Goal: Task Accomplishment & Management: Manage account settings

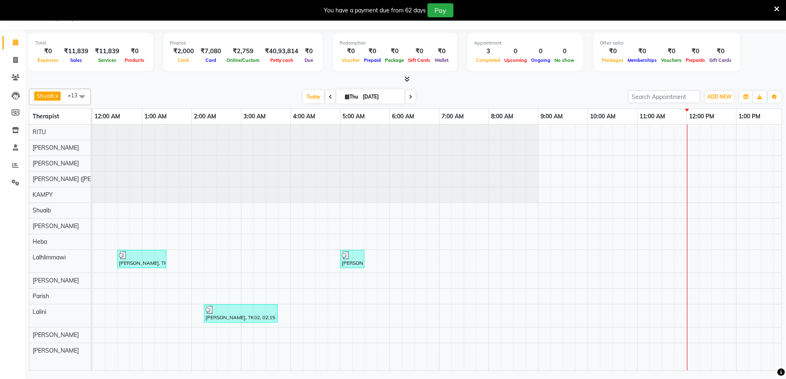
scroll to position [0, 396]
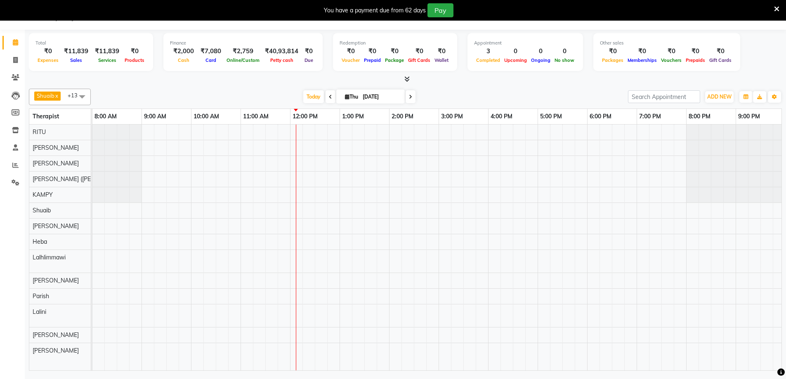
click at [775, 5] on icon at bounding box center [776, 8] width 5 height 7
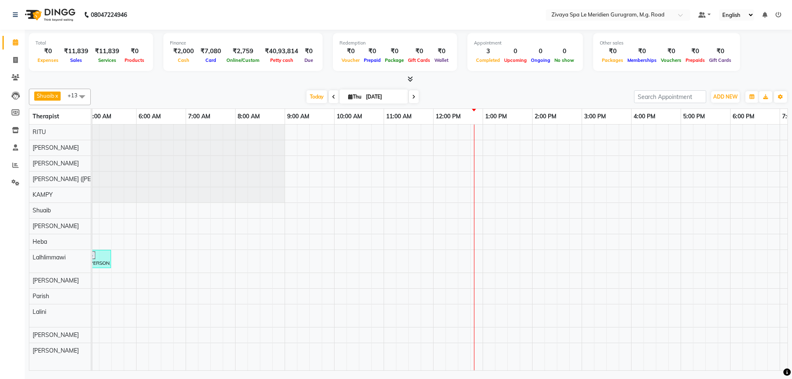
scroll to position [0, 431]
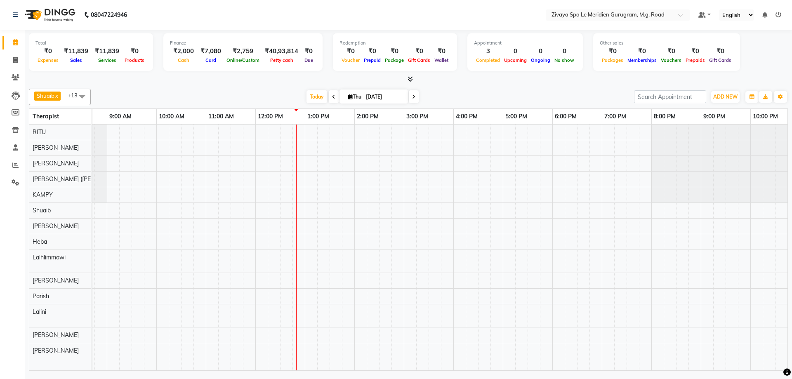
click at [369, 95] on input "[DATE]" at bounding box center [383, 97] width 41 height 12
select select "9"
select select "2025"
click at [348, 153] on span "3" at bounding box center [352, 149] width 13 height 13
type input "[DATE]"
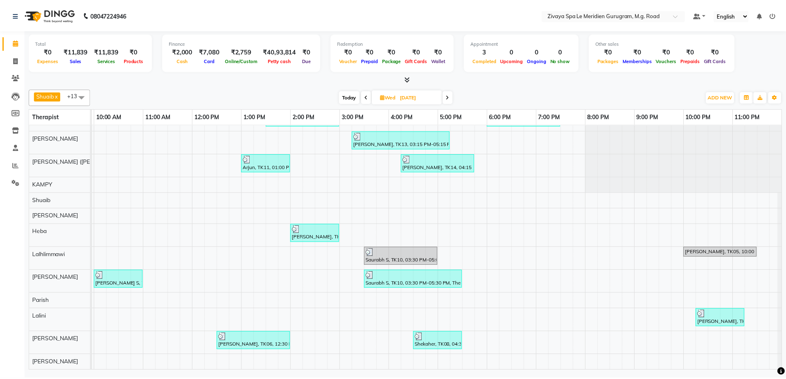
scroll to position [0, 0]
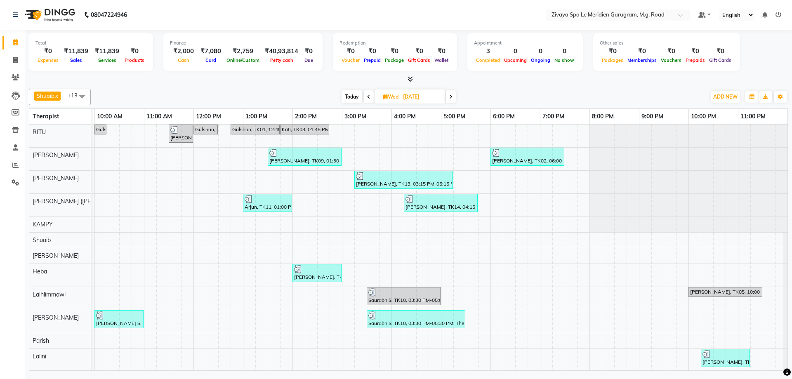
click at [408, 95] on input "[DATE]" at bounding box center [420, 97] width 41 height 12
select select "9"
select select "2025"
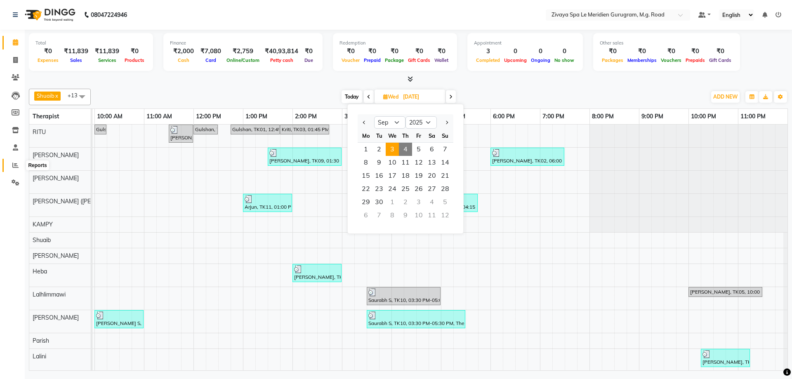
click at [16, 162] on icon at bounding box center [15, 165] width 6 height 6
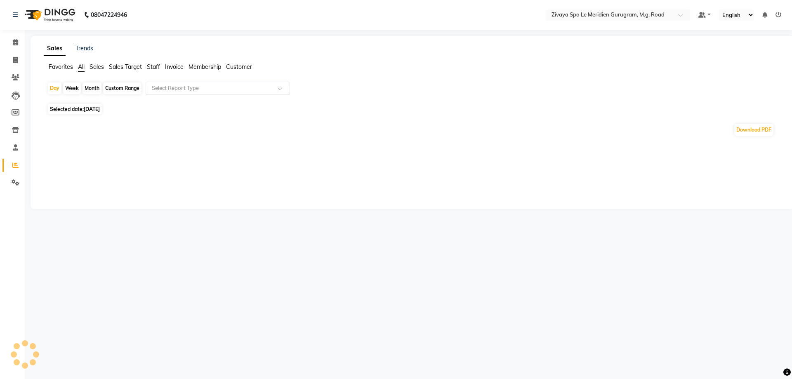
click at [210, 89] on input "text" at bounding box center [209, 88] width 119 height 8
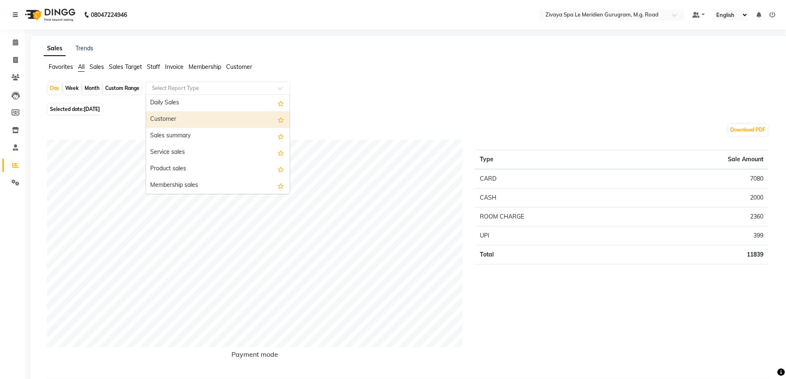
click at [177, 116] on div "Customer" at bounding box center [218, 119] width 144 height 16
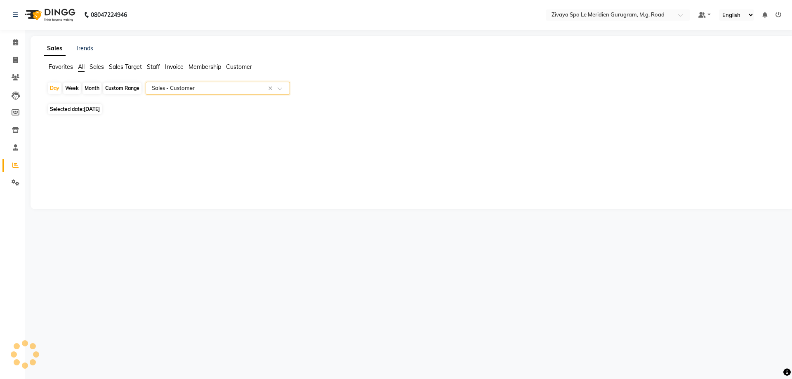
select select "full_report"
select select "csv"
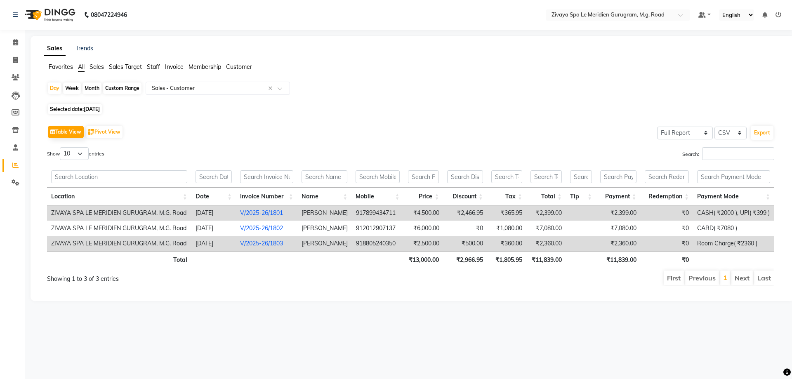
click at [116, 87] on div "Custom Range" at bounding box center [122, 88] width 38 height 12
select select "9"
select select "2025"
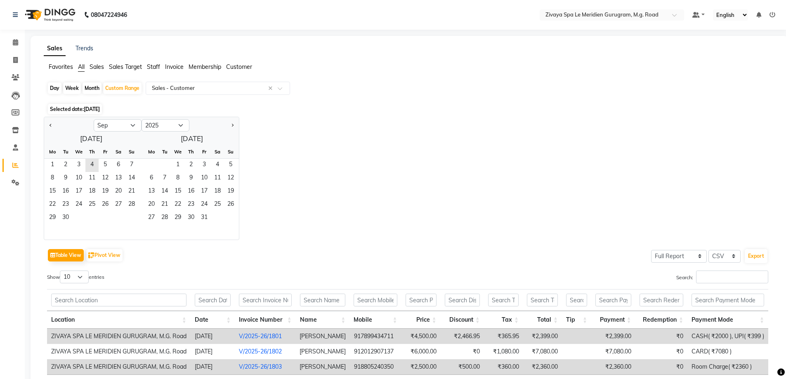
click at [52, 87] on div "Day" at bounding box center [55, 88] width 14 height 12
select select "9"
select select "2025"
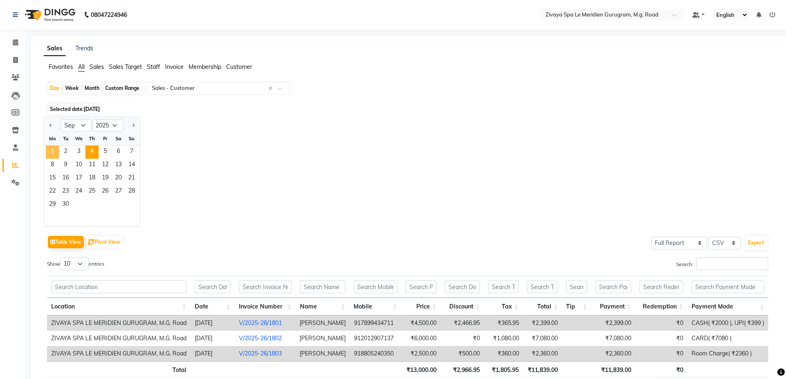
click at [49, 151] on span "1" at bounding box center [52, 152] width 13 height 13
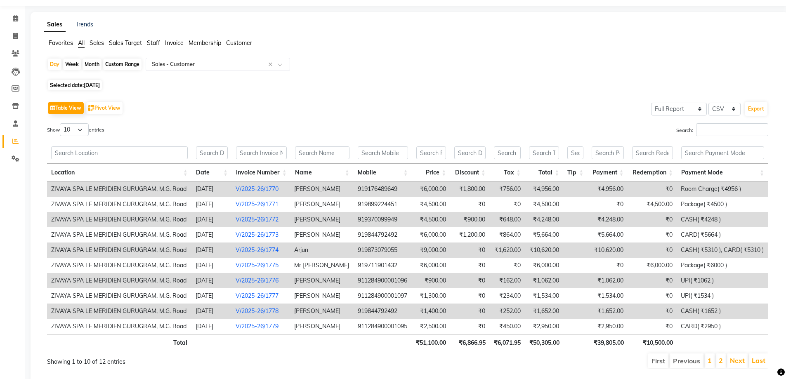
scroll to position [47, 0]
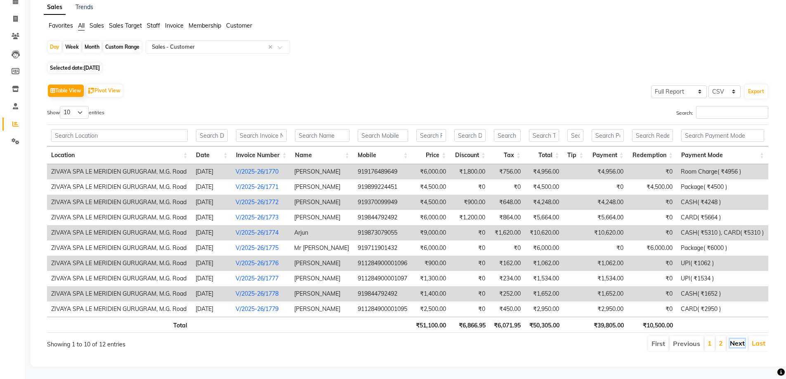
click at [735, 339] on link "Next" at bounding box center [737, 343] width 15 height 8
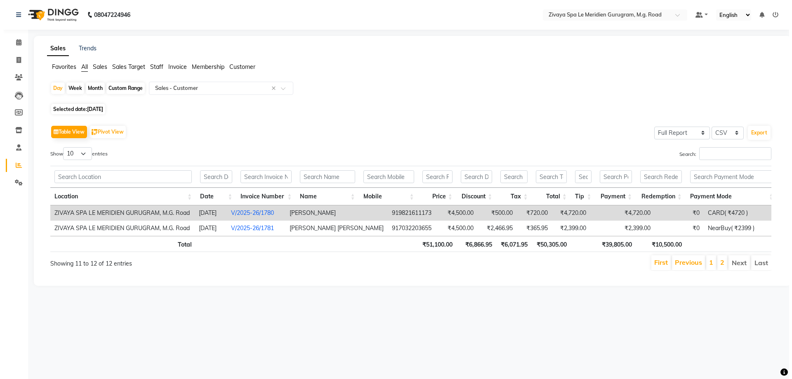
scroll to position [0, 0]
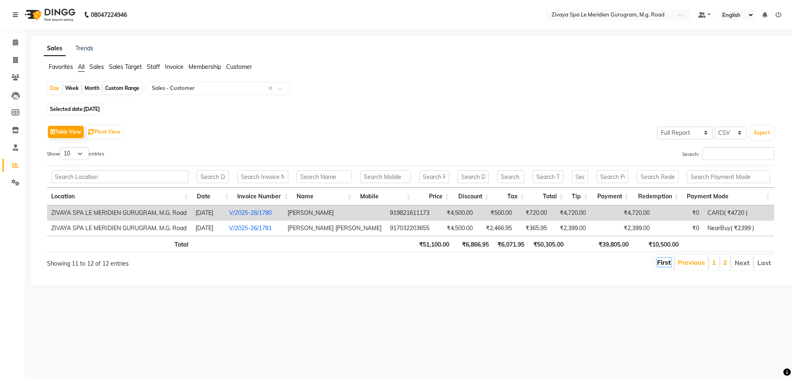
click at [668, 261] on link "First" at bounding box center [664, 262] width 14 height 8
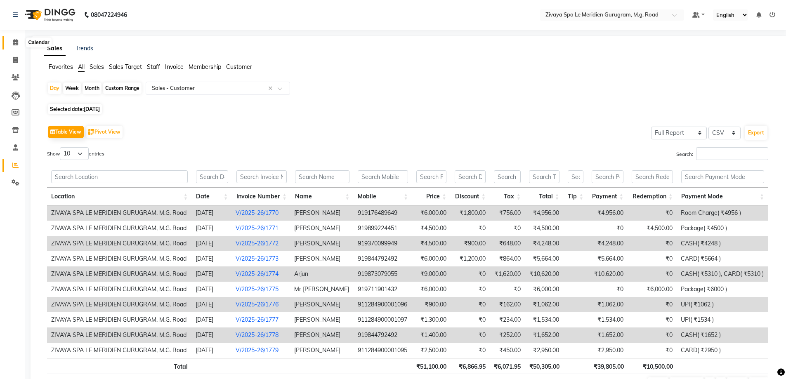
click at [17, 44] on icon at bounding box center [15, 42] width 5 height 6
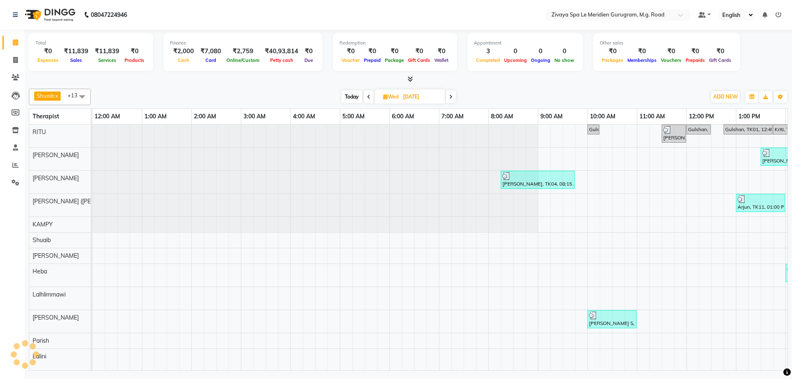
scroll to position [0, 297]
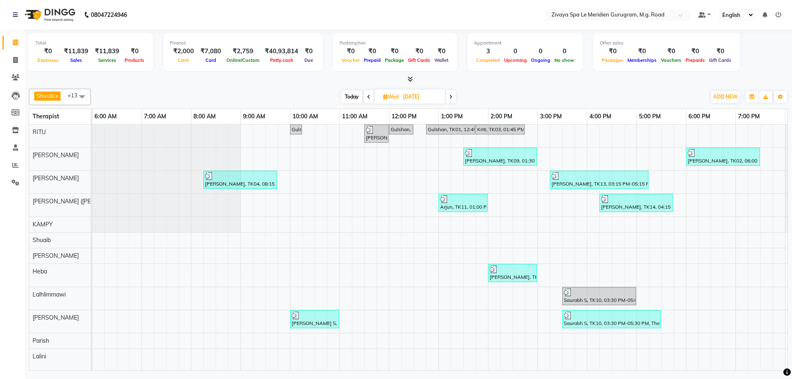
click at [422, 89] on div "Shuaib x [PERSON_NAME] x [PERSON_NAME] x [PERSON_NAME] x [PERSON_NAME] x Heba x…" at bounding box center [408, 97] width 759 height 16
click at [421, 98] on input "[DATE]" at bounding box center [420, 97] width 41 height 12
select select "9"
select select "2025"
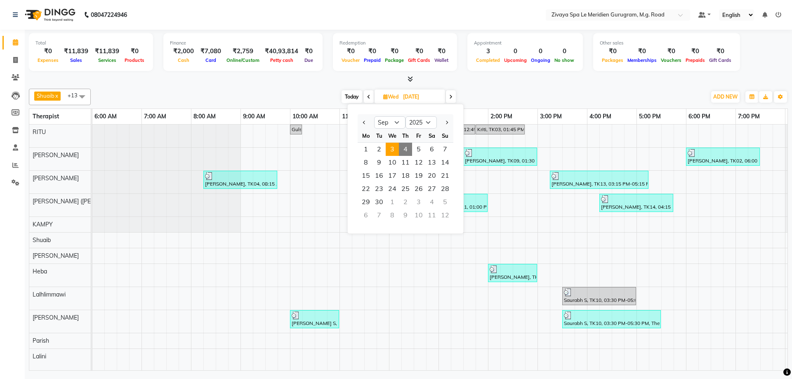
click at [403, 142] on div "Mo Tu We Th Fr Sa Su" at bounding box center [406, 136] width 96 height 14
click at [405, 146] on span "4" at bounding box center [405, 149] width 13 height 13
type input "[DATE]"
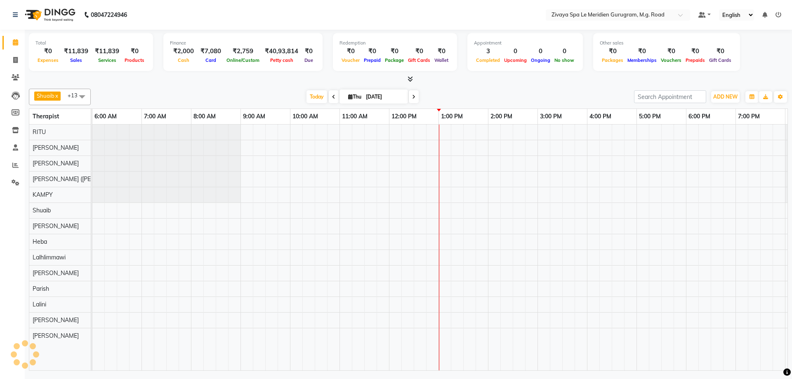
scroll to position [0, 493]
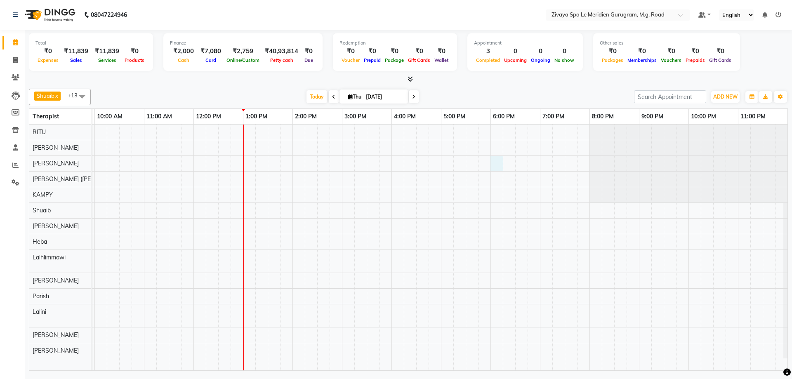
click at [498, 159] on div "[PERSON_NAME], TK01, 12:30 AM-01:30 AM, Javanese Pampering - 60 Mins [PERSON_NA…" at bounding box center [194, 248] width 1188 height 246
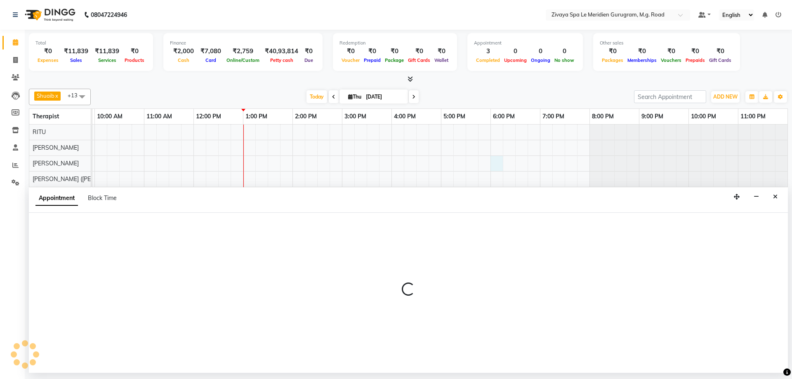
select select "49508"
select select "1080"
select select "tentative"
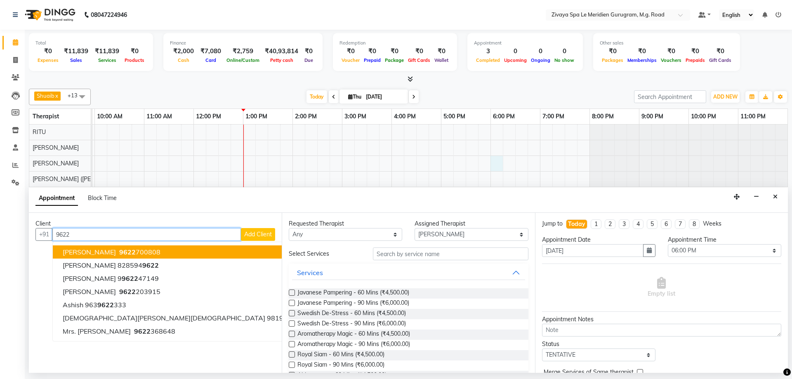
click at [73, 253] on span "[PERSON_NAME]" at bounding box center [89, 252] width 53 height 8
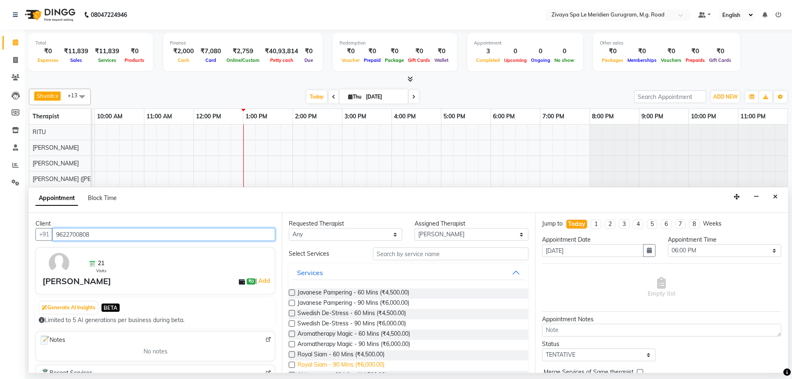
type input "9622700808"
click at [305, 362] on span "Royal Siam - 90 Mins (₹6,000.00)" at bounding box center [340, 365] width 87 height 10
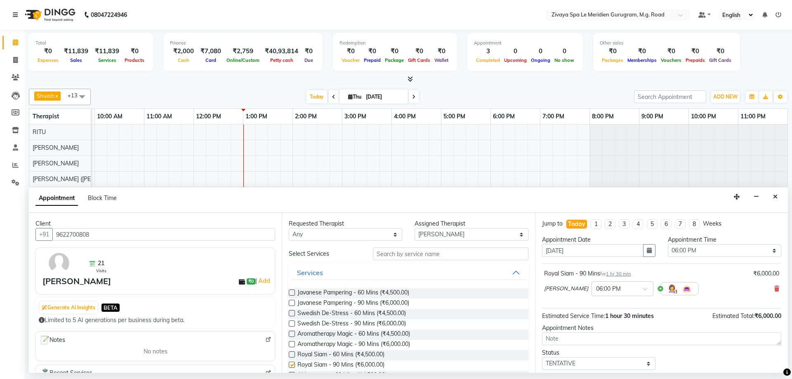
checkbox input "false"
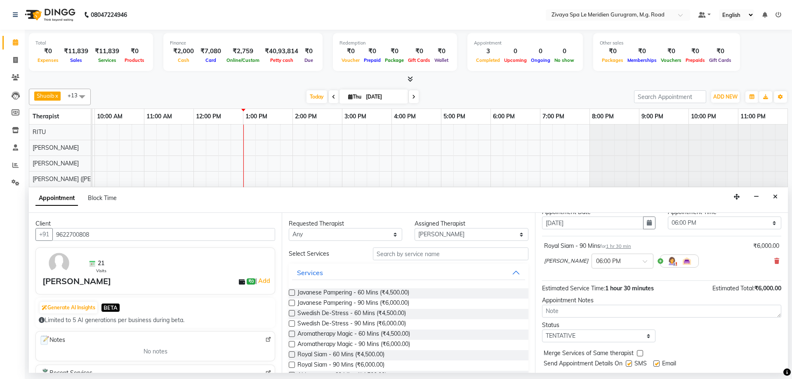
scroll to position [49, 0]
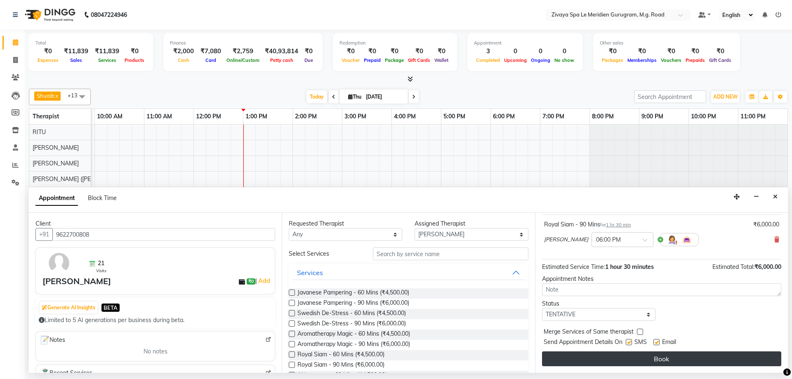
click at [600, 363] on button "Book" at bounding box center [661, 358] width 239 height 15
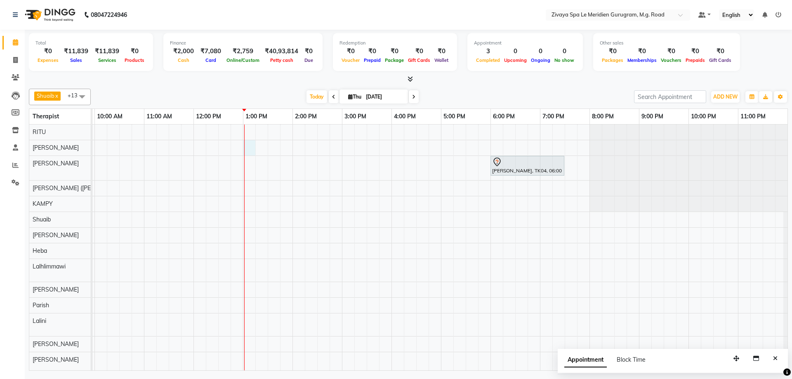
click at [245, 145] on div "[PERSON_NAME], TK04, 06:00 PM-07:30 PM, Royal Siam - 90 Mins [PERSON_NAME], TK0…" at bounding box center [194, 248] width 1188 height 246
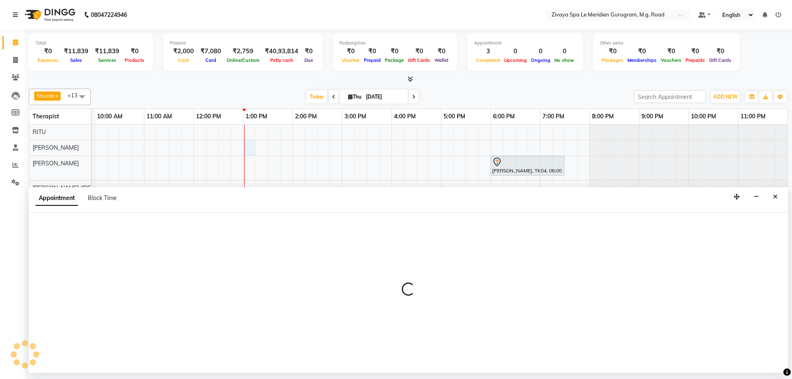
select select "49507"
select select "780"
select select "tentative"
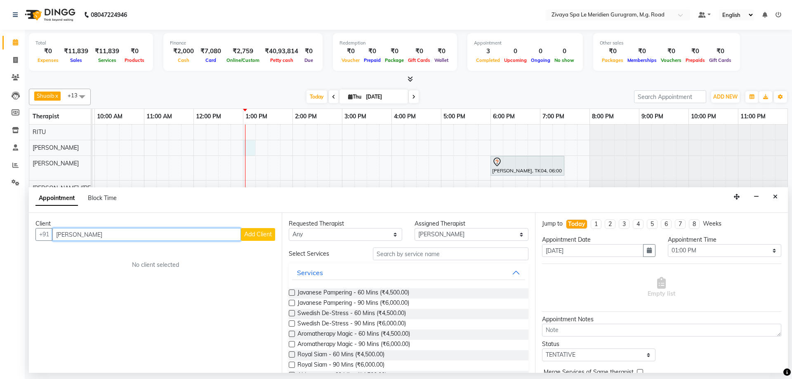
type input "[PERSON_NAME]"
click at [262, 238] on button "Add Client" at bounding box center [258, 234] width 34 height 13
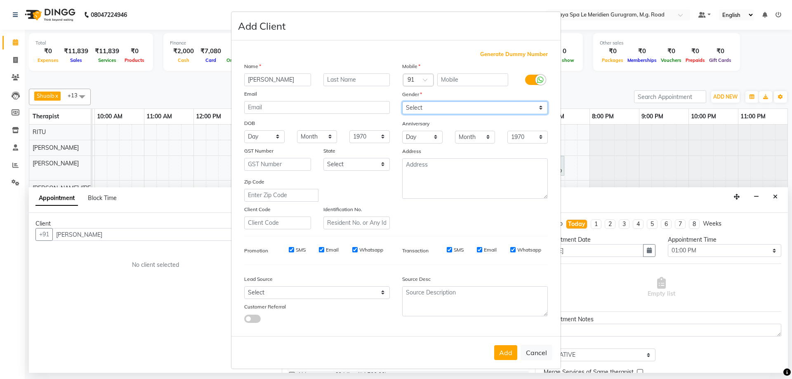
click at [435, 110] on select "Select [DEMOGRAPHIC_DATA] [DEMOGRAPHIC_DATA] Other Prefer Not To Say" at bounding box center [475, 107] width 146 height 13
select select "[DEMOGRAPHIC_DATA]"
click at [402, 101] on select "Select [DEMOGRAPHIC_DATA] [DEMOGRAPHIC_DATA] Other Prefer Not To Say" at bounding box center [475, 107] width 146 height 13
click at [504, 53] on span "Generate Dummy Number" at bounding box center [514, 54] width 68 height 8
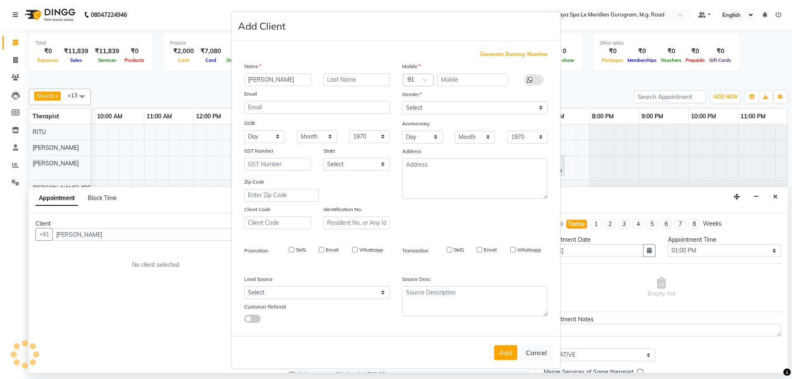
type input "1284900001107"
checkbox input "false"
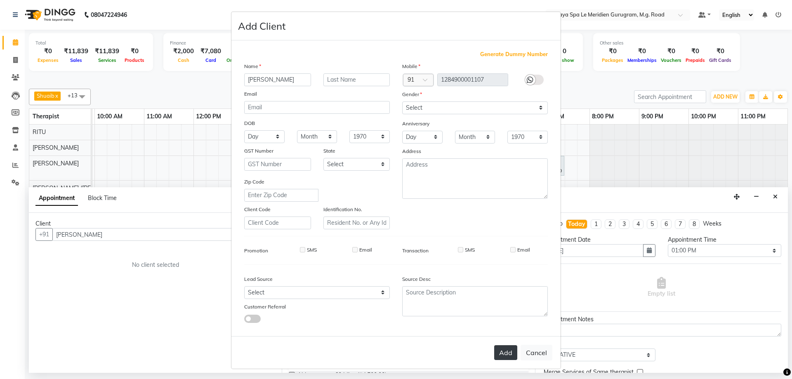
click at [498, 357] on button "Add" at bounding box center [505, 352] width 23 height 15
type input "1284900001107"
select select
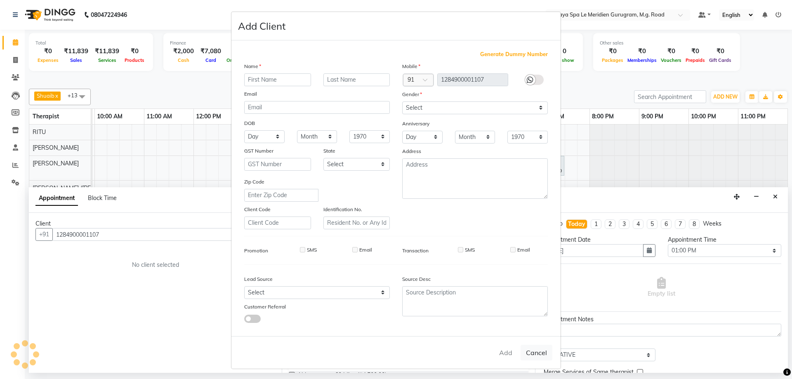
select select
checkbox input "false"
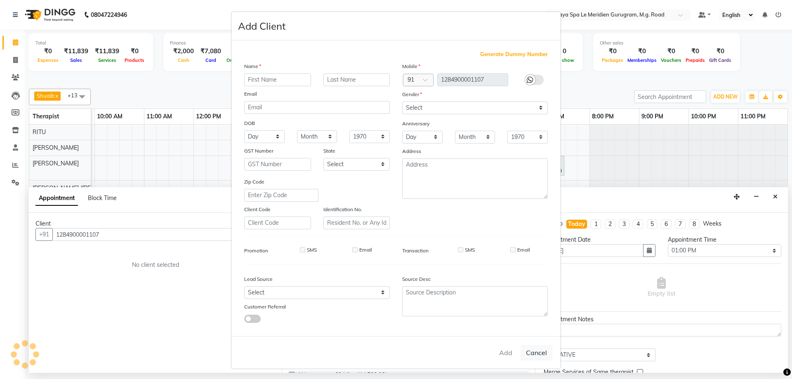
checkbox input "false"
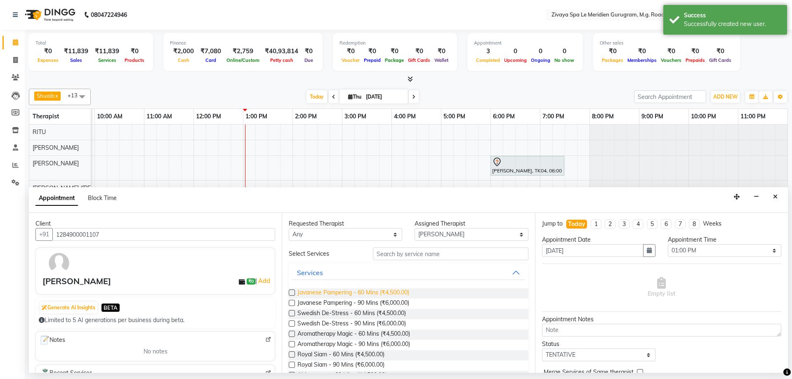
click at [303, 292] on span "Javanese Pampering - 60 Mins (₹4,500.00)" at bounding box center [353, 293] width 112 height 10
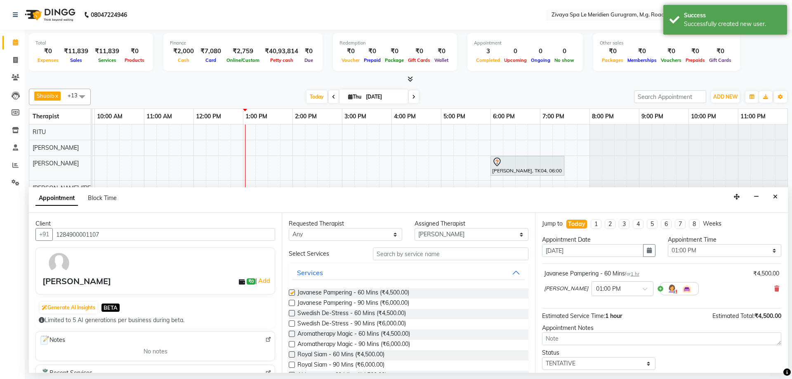
checkbox input "false"
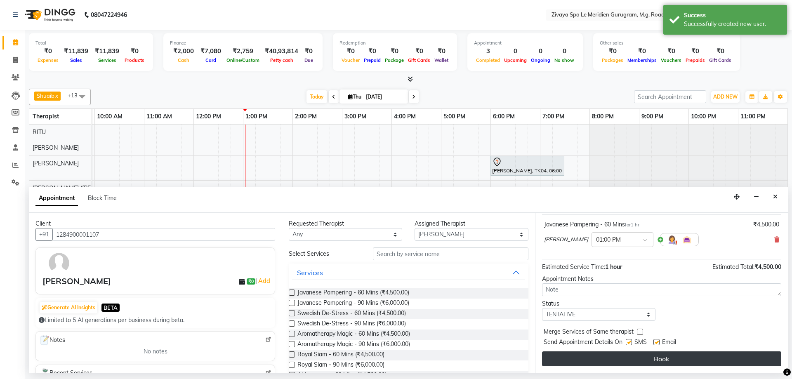
click at [605, 356] on button "Book" at bounding box center [661, 358] width 239 height 15
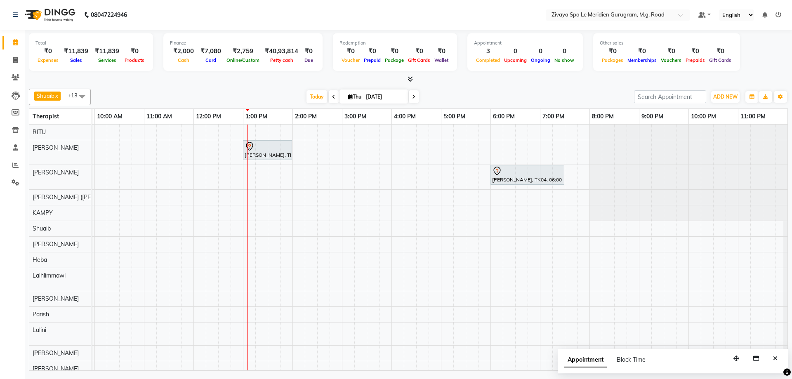
click at [247, 150] on icon at bounding box center [250, 146] width 10 height 10
click at [290, 172] on span "Open Details" at bounding box center [278, 174] width 33 height 9
select select "7"
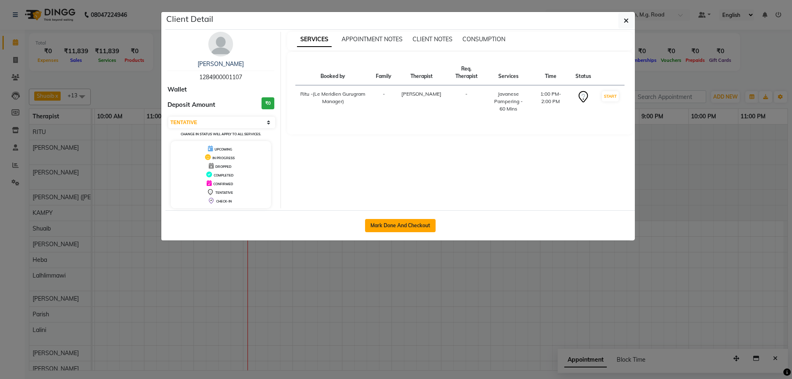
click at [399, 224] on button "Mark Done And Checkout" at bounding box center [400, 225] width 71 height 13
select select "service"
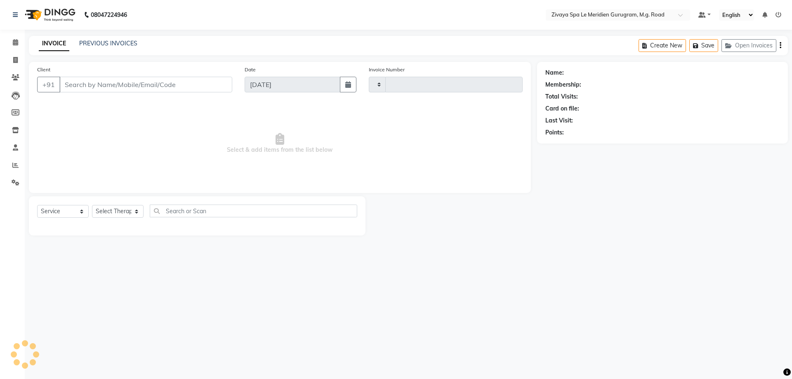
type input "1804"
select select "6503"
type input "1284900001107"
select select "49507"
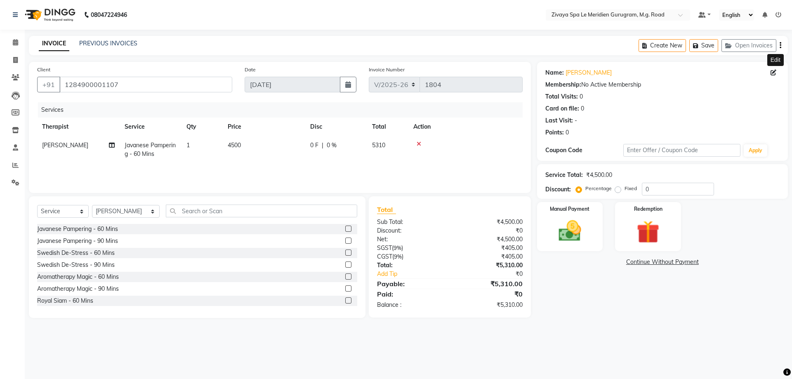
click at [771, 66] on div "Name: [PERSON_NAME] Edit Membership: No Active Membership Total Visits: 0 Card …" at bounding box center [662, 101] width 234 height 72
click at [771, 73] on icon at bounding box center [773, 73] width 6 height 6
select select "[DEMOGRAPHIC_DATA]"
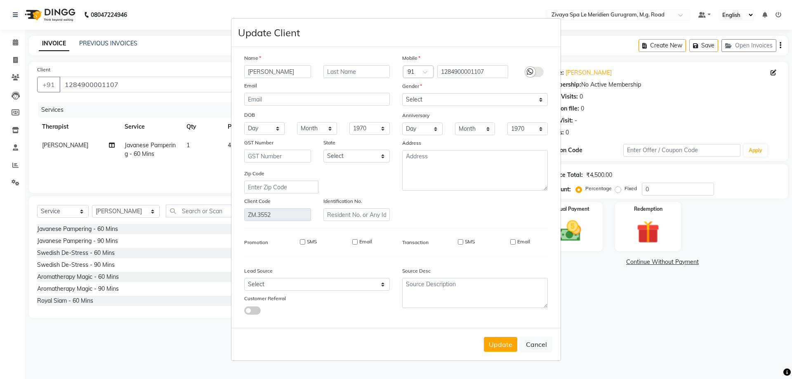
drag, startPoint x: 280, startPoint y: 72, endPoint x: 249, endPoint y: 75, distance: 31.9
click at [249, 75] on input "[PERSON_NAME]" at bounding box center [277, 71] width 67 height 13
click at [540, 343] on button "Cancel" at bounding box center [536, 345] width 32 height 16
select select
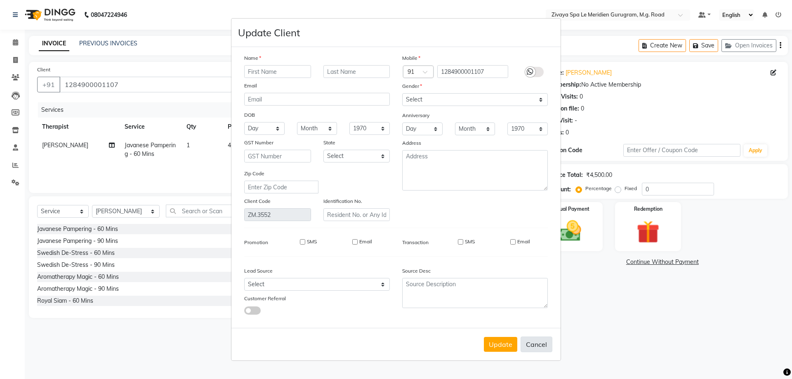
select select
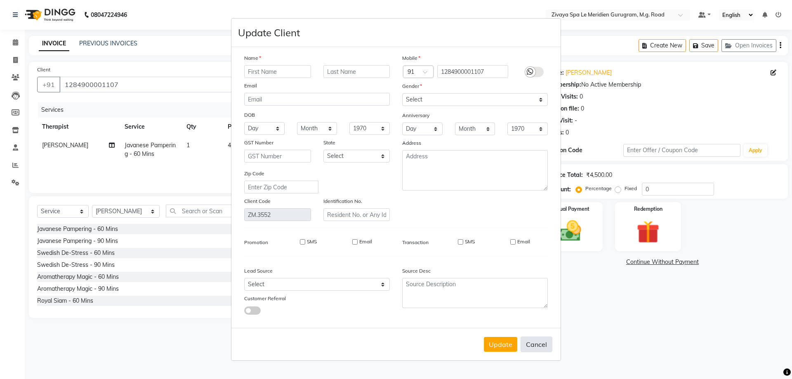
checkbox input "false"
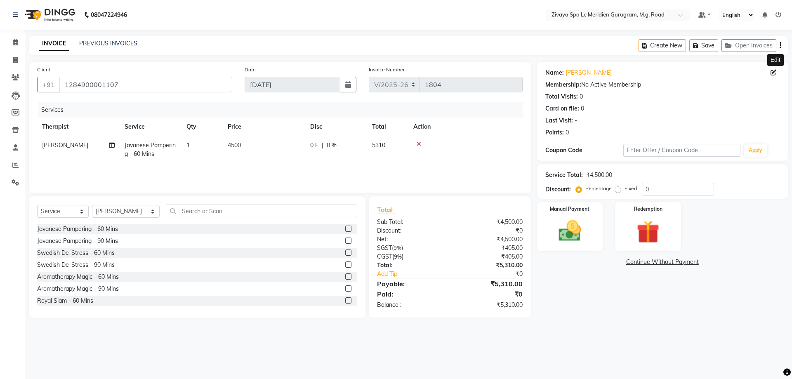
click at [420, 143] on icon at bounding box center [419, 144] width 5 height 6
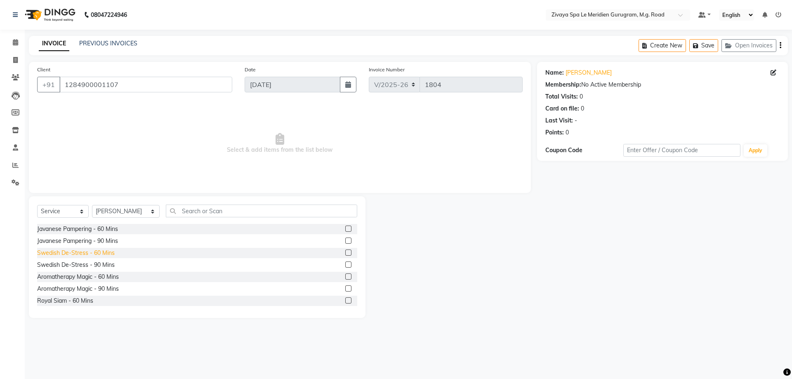
scroll to position [72, 0]
click at [82, 278] on div "Fusion Therapy - 60 Mins" at bounding box center [70, 276] width 67 height 9
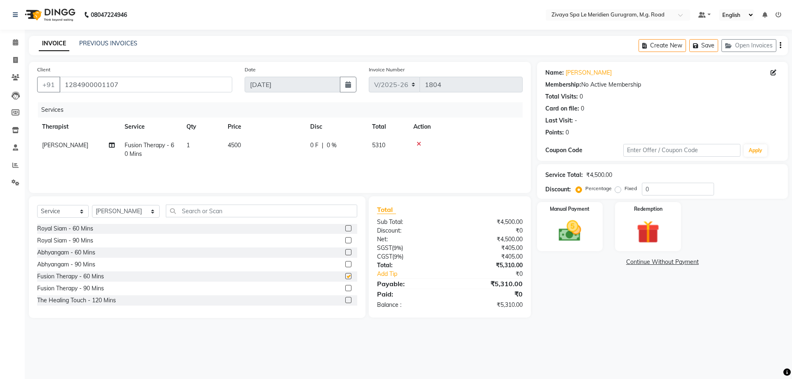
checkbox input "false"
click at [334, 147] on span "0 %" at bounding box center [332, 145] width 10 height 9
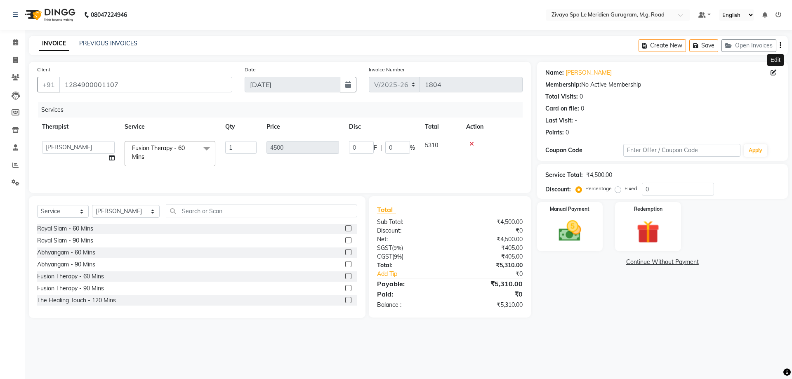
click at [777, 71] on span at bounding box center [774, 72] width 9 height 9
click at [768, 72] on div "Name: [PERSON_NAME]" at bounding box center [662, 72] width 234 height 9
click at [775, 74] on icon at bounding box center [773, 73] width 6 height 6
select select "[DEMOGRAPHIC_DATA]"
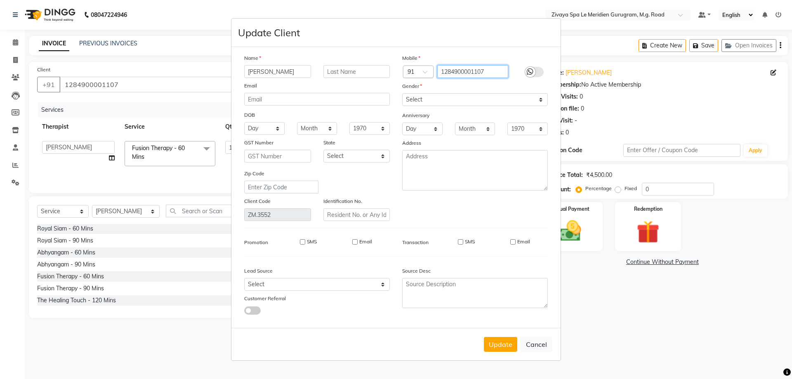
drag, startPoint x: 489, startPoint y: 73, endPoint x: 409, endPoint y: 74, distance: 79.6
click at [392, 70] on div "Name [PERSON_NAME] Email DOB Day 01 02 03 04 05 06 07 08 09 10 11 12 13 14 15 1…" at bounding box center [396, 137] width 316 height 167
click at [541, 71] on label at bounding box center [534, 72] width 19 height 10
click at [0, 0] on input "checkbox" at bounding box center [0, 0] width 0 height 0
click at [539, 72] on icon at bounding box center [540, 71] width 7 height 7
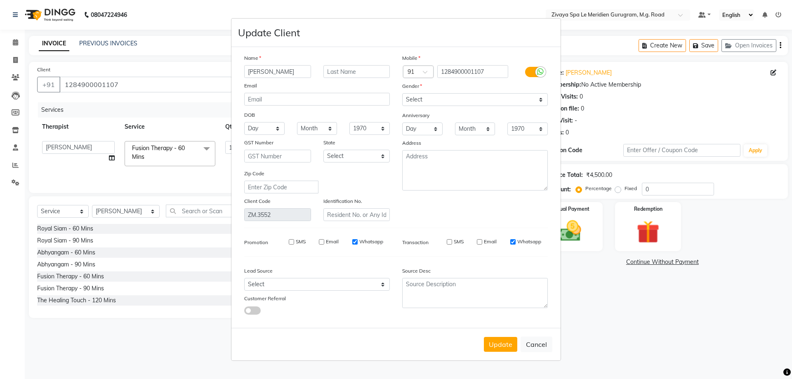
click at [0, 0] on input "checkbox" at bounding box center [0, 0] width 0 height 0
click at [537, 351] on button "Cancel" at bounding box center [536, 345] width 32 height 16
select select
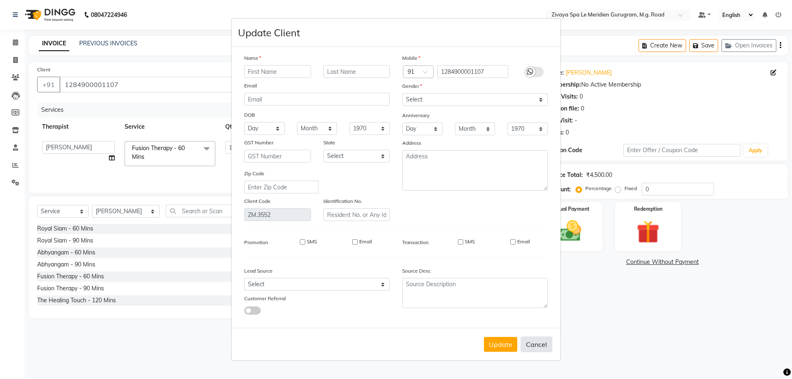
select select
checkbox input "false"
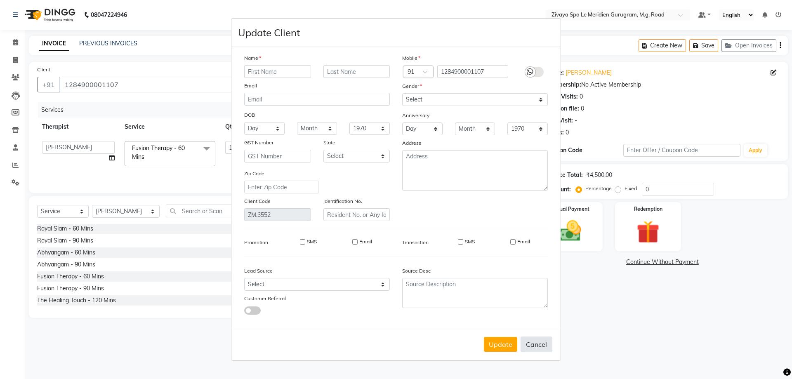
checkbox input "false"
